Goal: Information Seeking & Learning: Learn about a topic

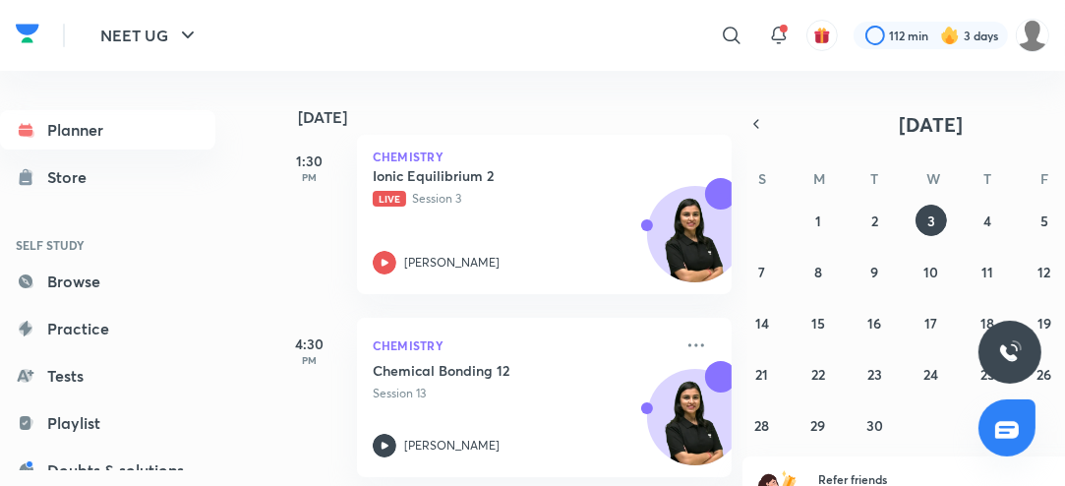
scroll to position [297, 0]
click at [379, 262] on icon at bounding box center [385, 262] width 24 height 24
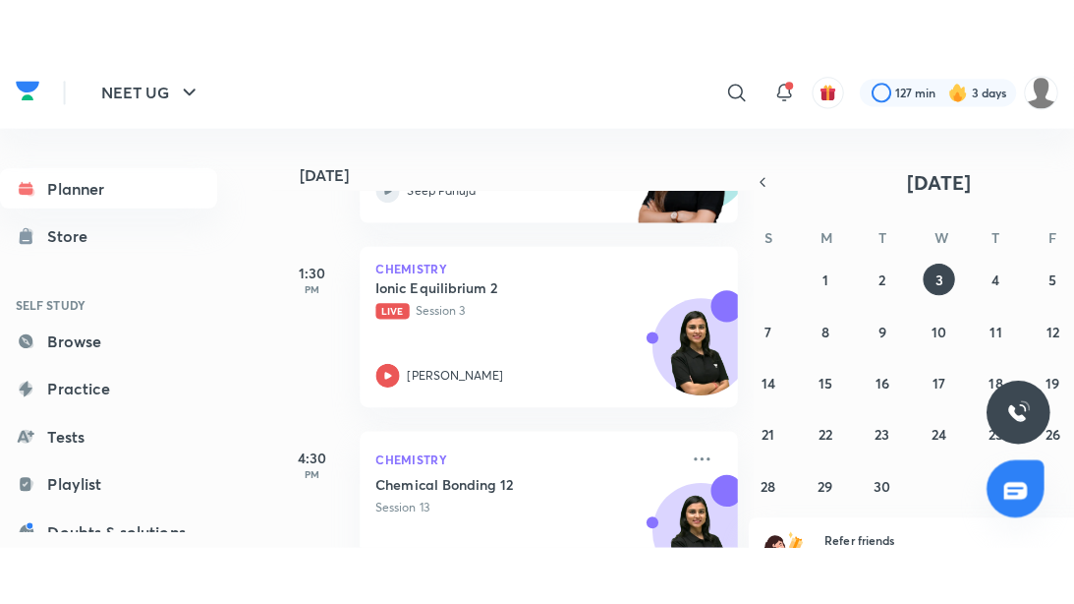
scroll to position [311, 0]
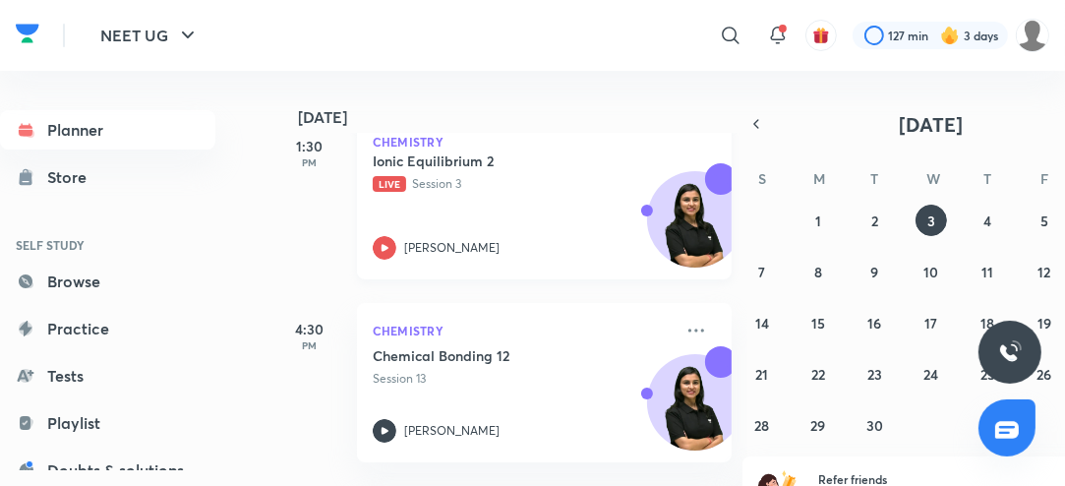
click at [385, 249] on icon at bounding box center [385, 248] width 24 height 24
